Goal: Task Accomplishment & Management: Complete application form

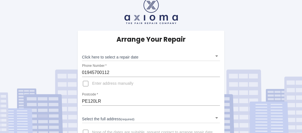
scroll to position [14, 0]
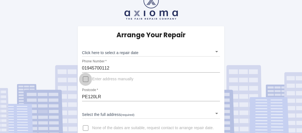
click at [85, 80] on input "Enter address manually" at bounding box center [85, 78] width 13 height 13
checkbox input "true"
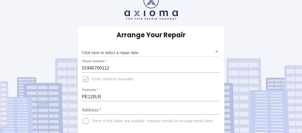
click at [103, 107] on input "Address   *" at bounding box center [151, 110] width 138 height 9
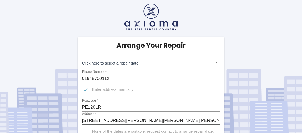
scroll to position [17, 0]
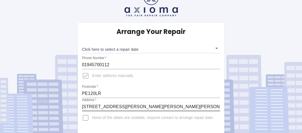
type input "[STREET_ADDRESS][PERSON_NAME][PERSON_NAME][PERSON_NAME]."
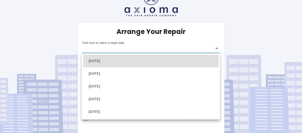
click at [217, 49] on body "Arrange Your Repair Click here to select a repair date ​ Phone Number   * 01945…" at bounding box center [151, 58] width 302 height 150
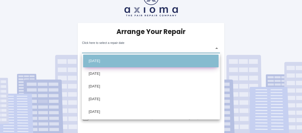
click at [214, 62] on li "[DATE]" at bounding box center [151, 61] width 136 height 13
type input "[DATE]T00:00:00.000Z"
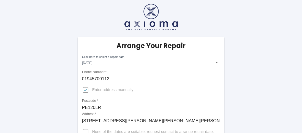
scroll to position [0, 0]
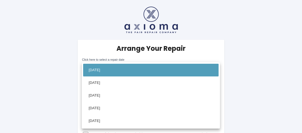
click at [266, 64] on div at bounding box center [151, 66] width 302 height 133
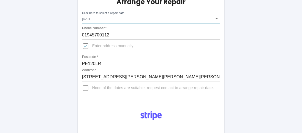
scroll to position [47, 0]
